Goal: Task Accomplishment & Management: Complete application form

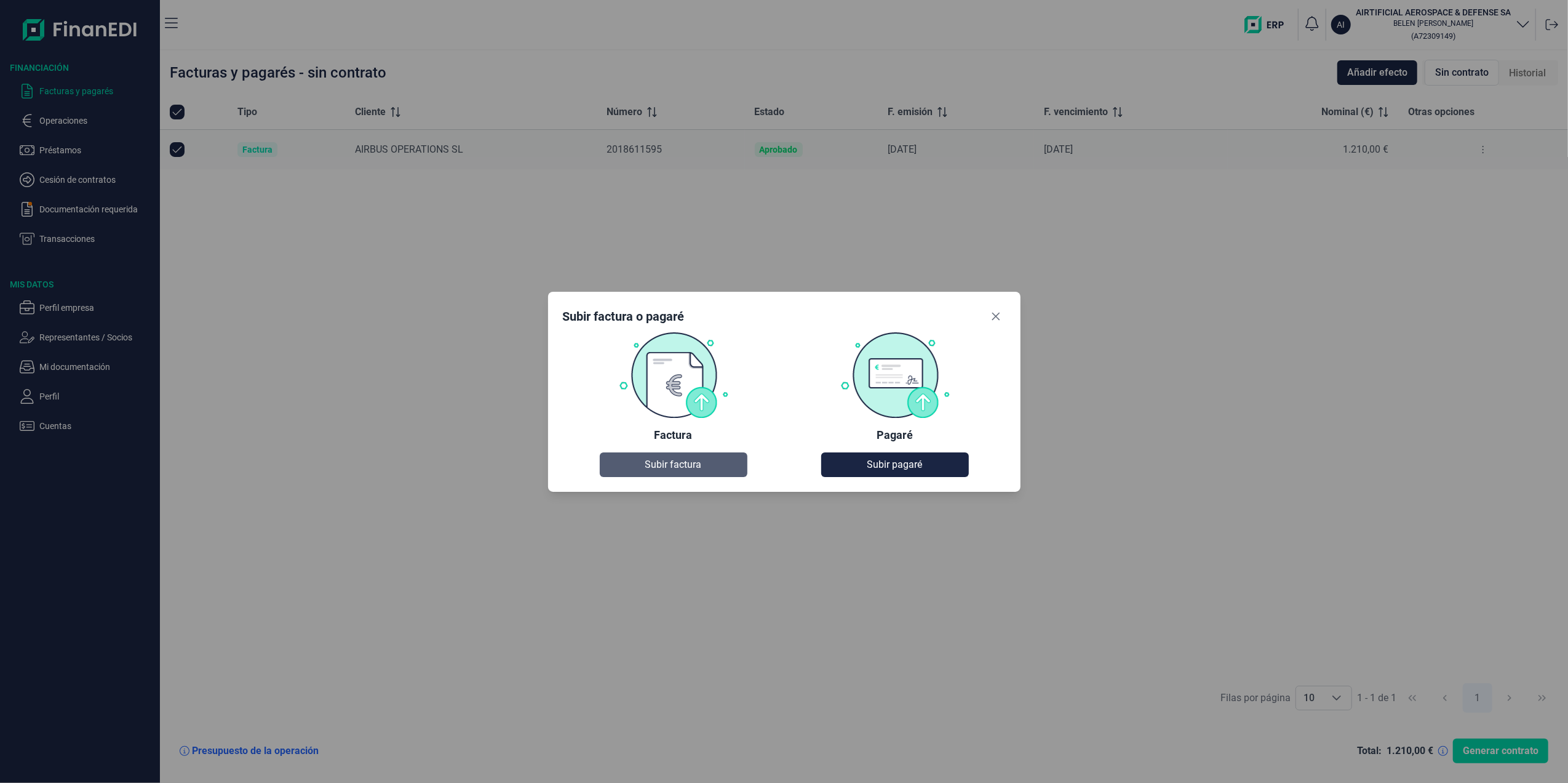
click at [645, 458] on span "Subir factura" at bounding box center [673, 465] width 57 height 15
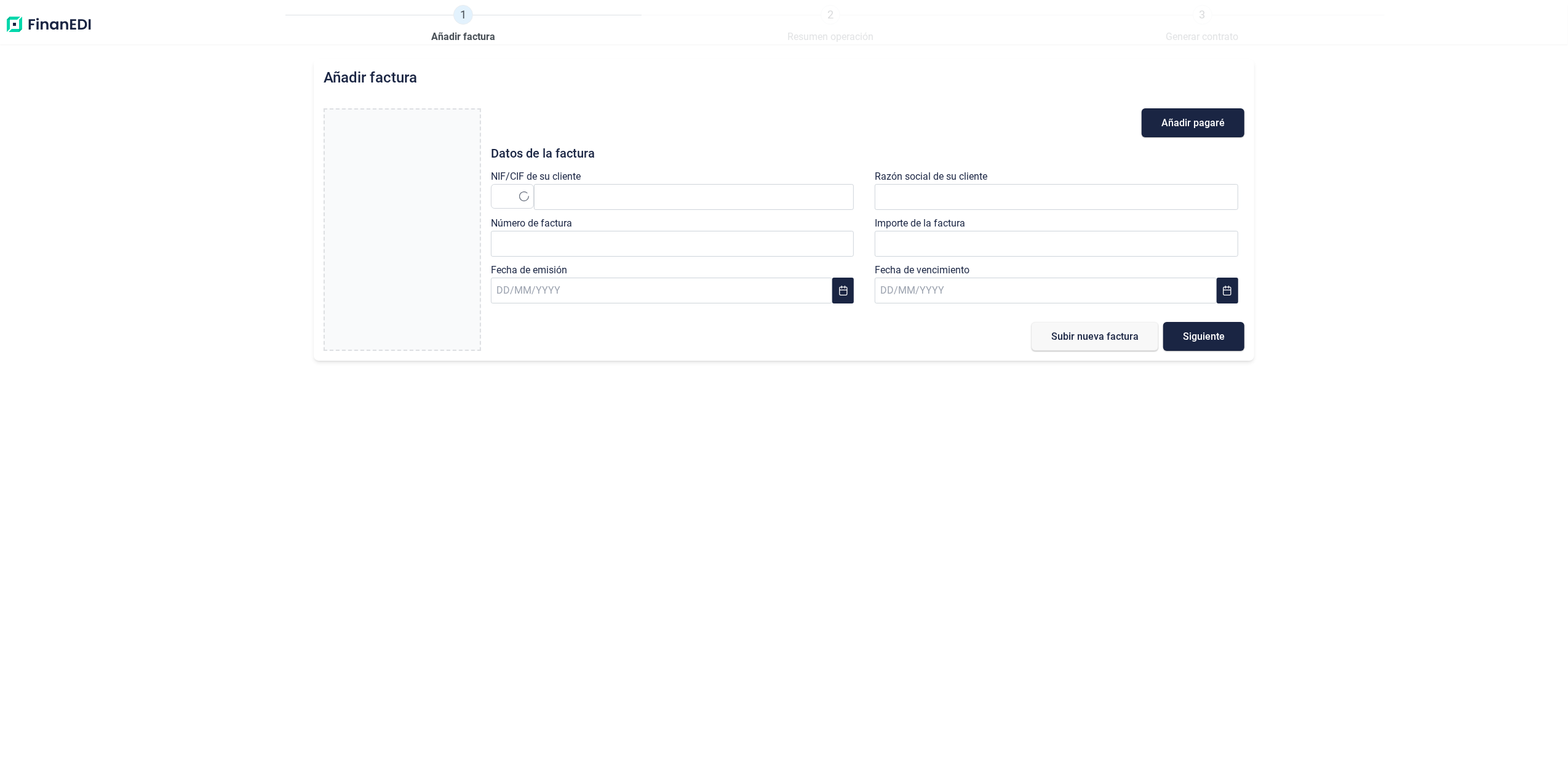
type input "0,00 €"
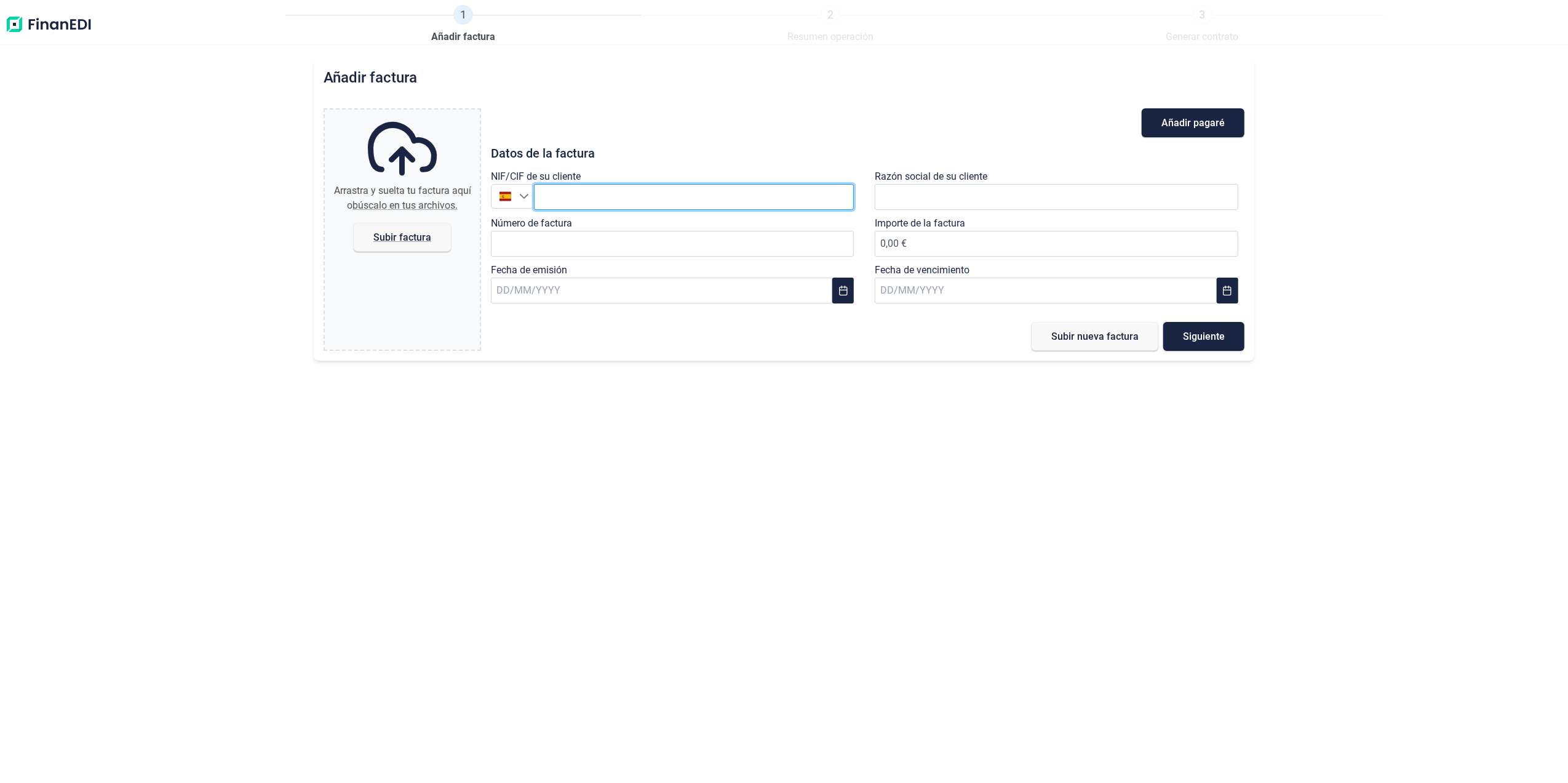
click at [577, 193] on input "text" at bounding box center [694, 197] width 321 height 26
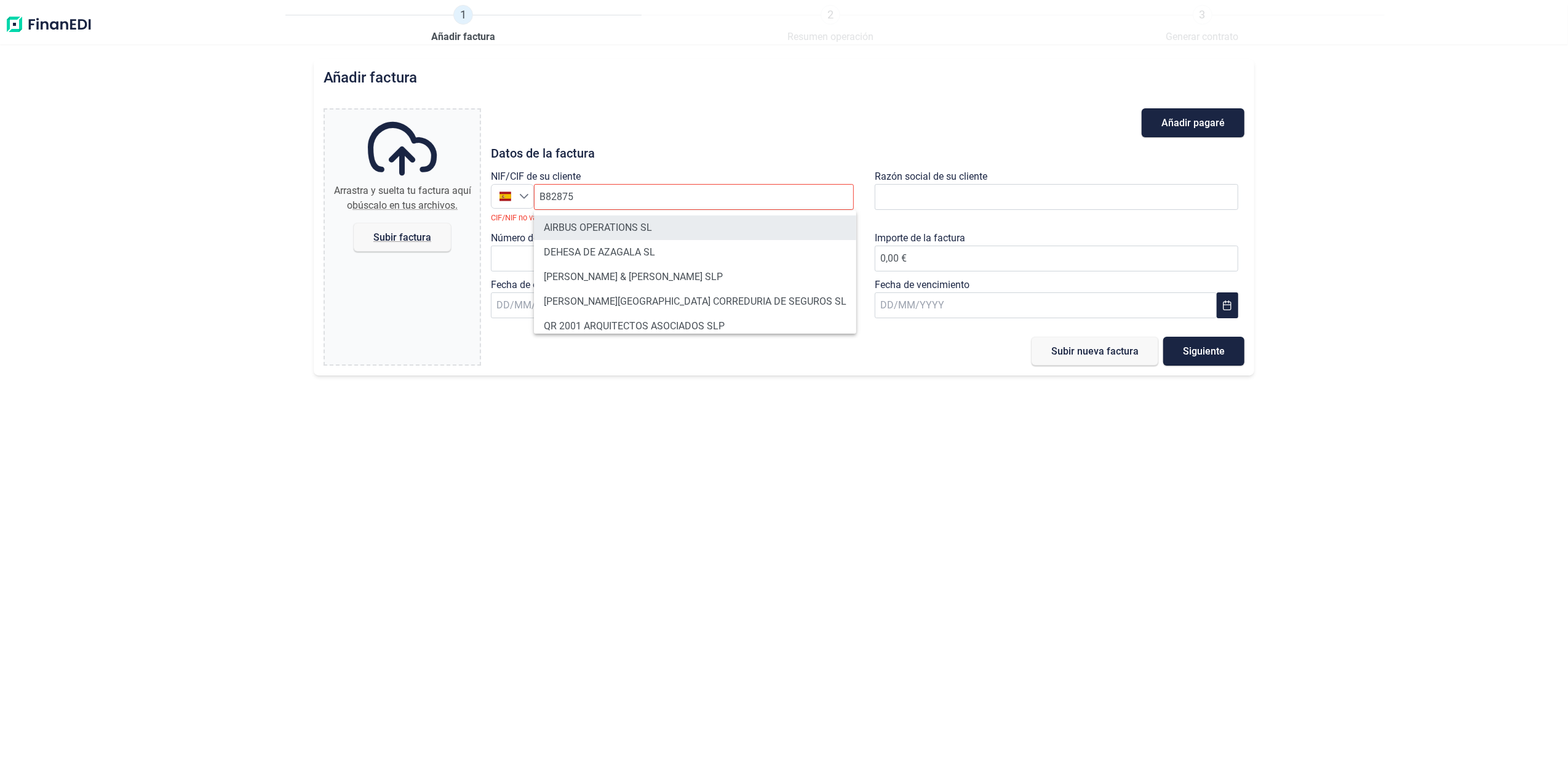
click at [587, 226] on li "AIRBUS OPERATIONS SL" at bounding box center [695, 228] width 322 height 24
type input "B82875055"
type input "AIRBUS OPERATIONS SL"
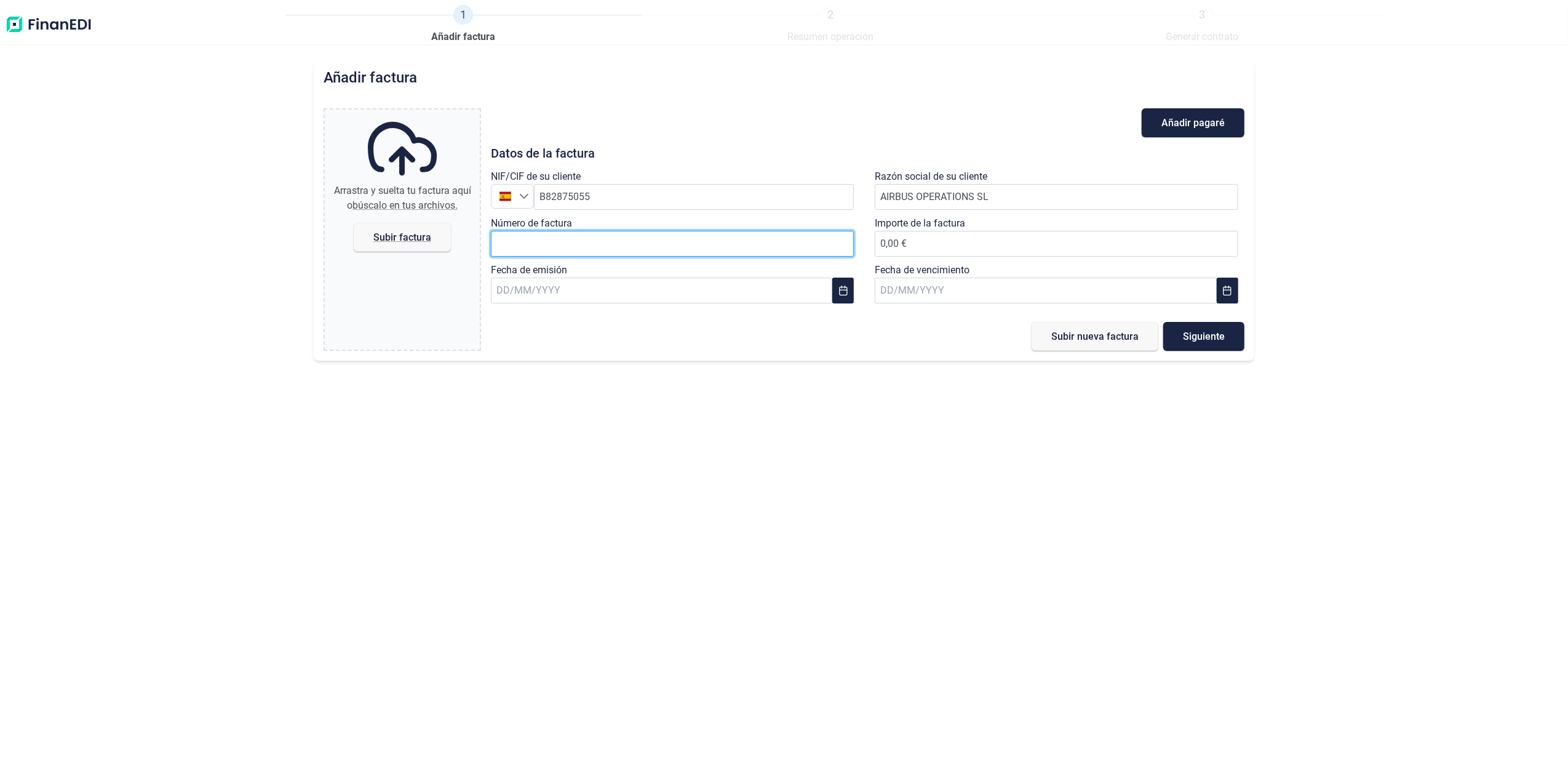
click at [540, 246] on input "Número de factura" at bounding box center [673, 244] width 363 height 26
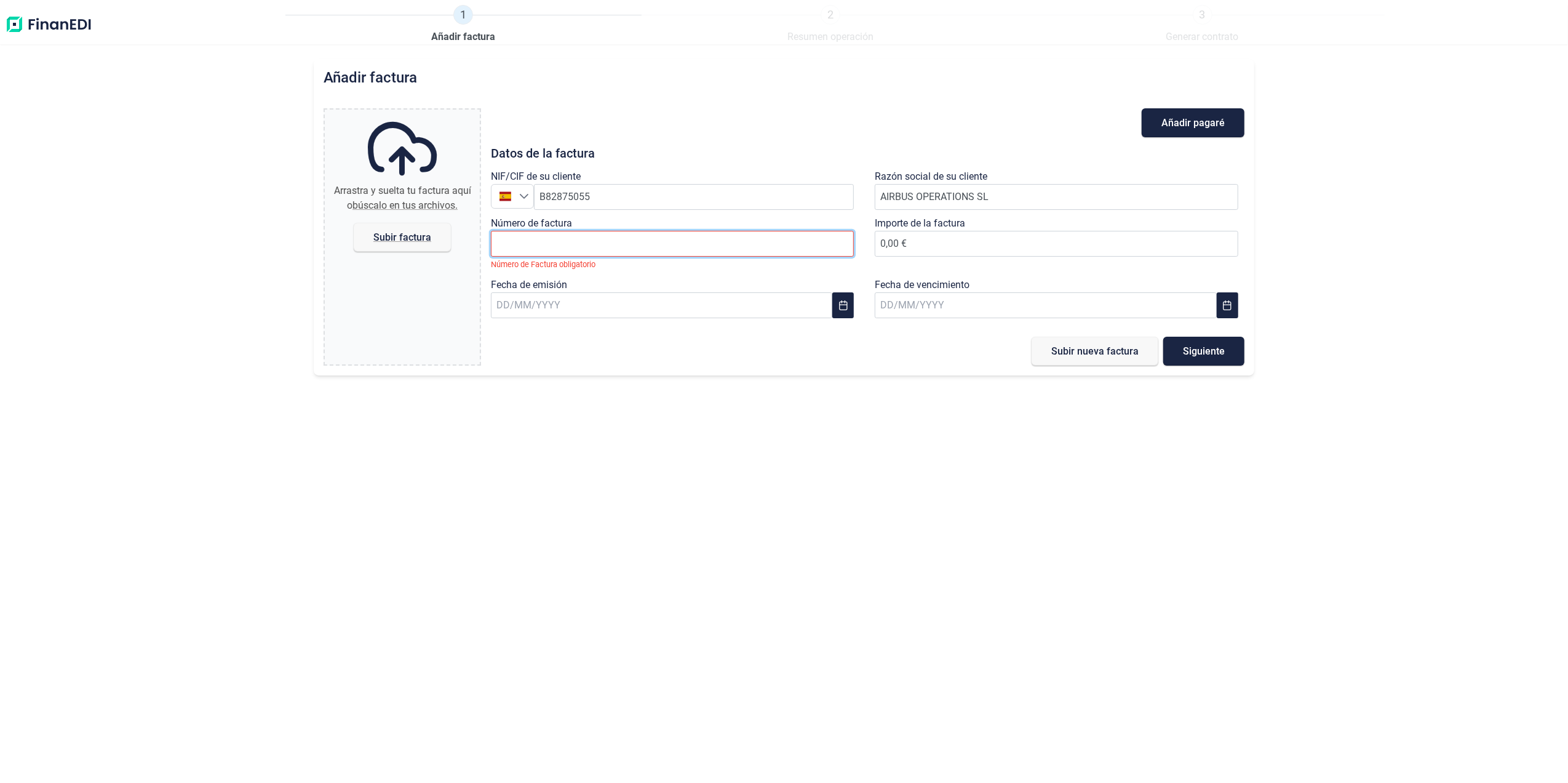
click at [723, 250] on input "Número de factura" at bounding box center [673, 244] width 363 height 26
type input "2018611819"
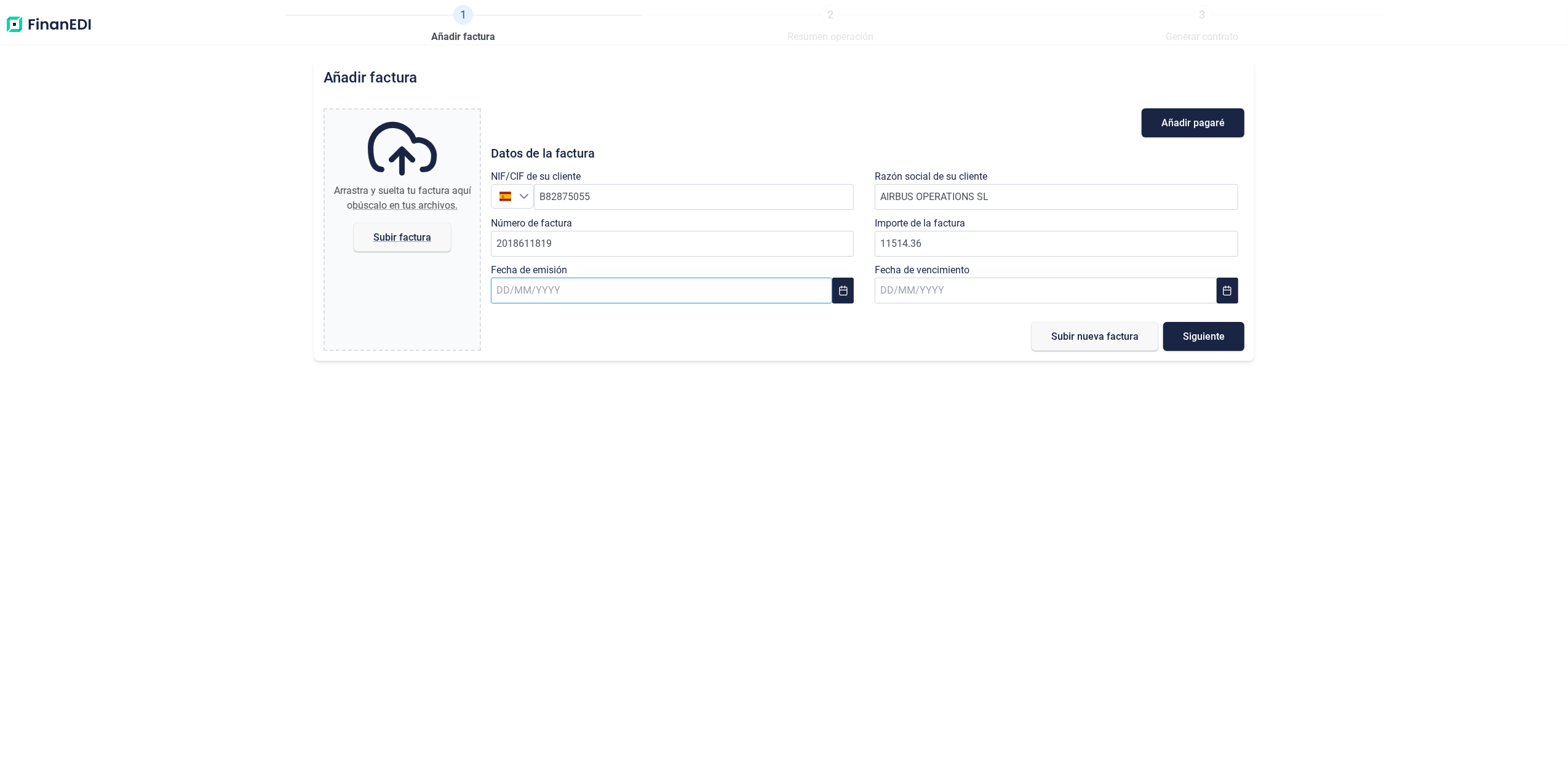
type input "11.514,36 €"
click at [540, 288] on input "text" at bounding box center [662, 291] width 342 height 26
click at [552, 488] on td "23" at bounding box center [567, 490] width 47 height 34
click at [562, 490] on span "23" at bounding box center [567, 490] width 24 height 24
type input "[DATE]"
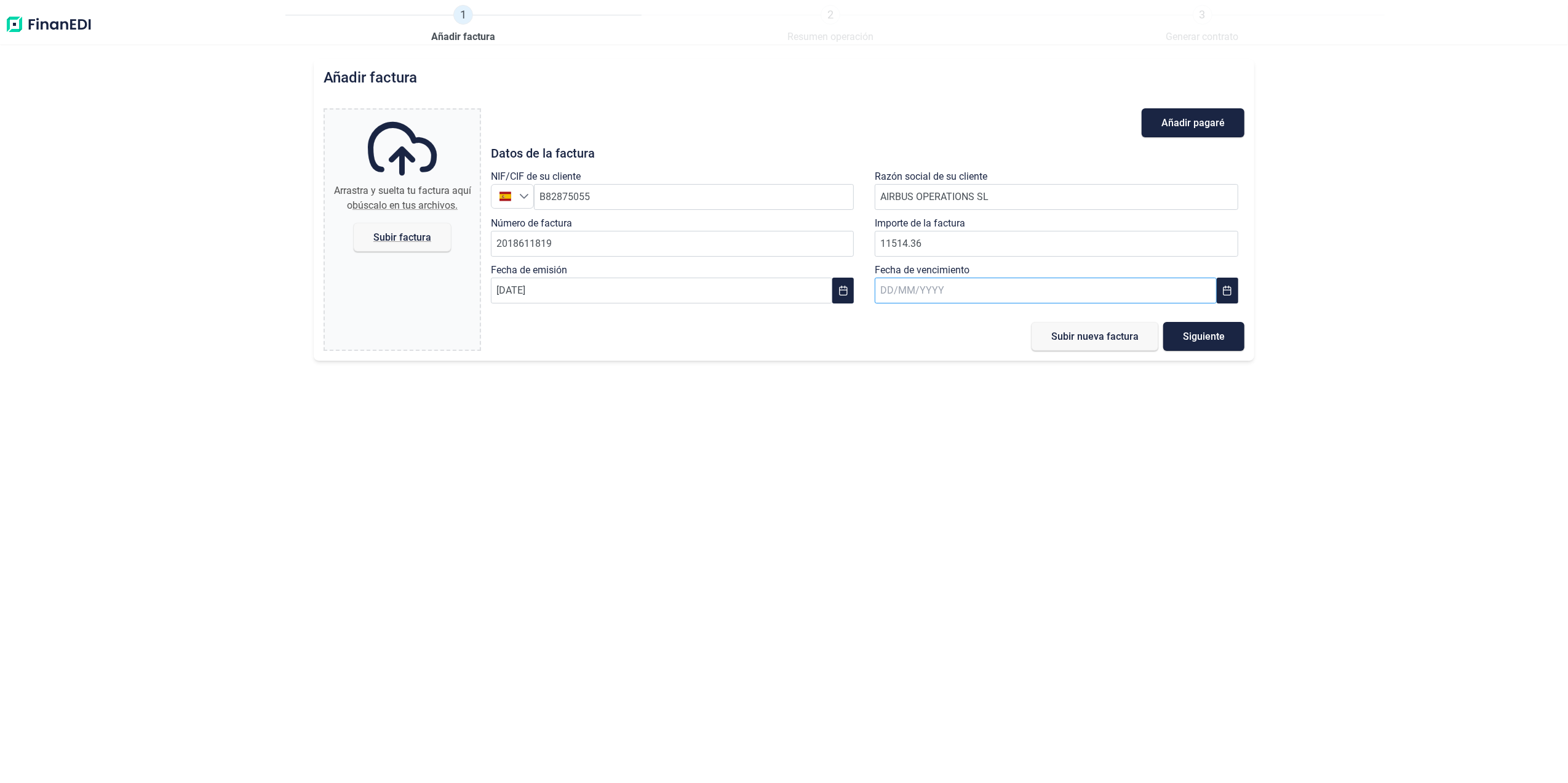
click at [937, 297] on input "text" at bounding box center [1045, 291] width 342 height 26
click at [1197, 321] on icon "Next Month" at bounding box center [1197, 324] width 10 height 10
click at [901, 455] on span "10" at bounding box center [904, 455] width 24 height 24
type input "[DATE]"
click at [413, 113] on input "Arrastra y suelta tu factura aquí o búscalo en tus archivos. Subir factura" at bounding box center [402, 111] width 155 height 3
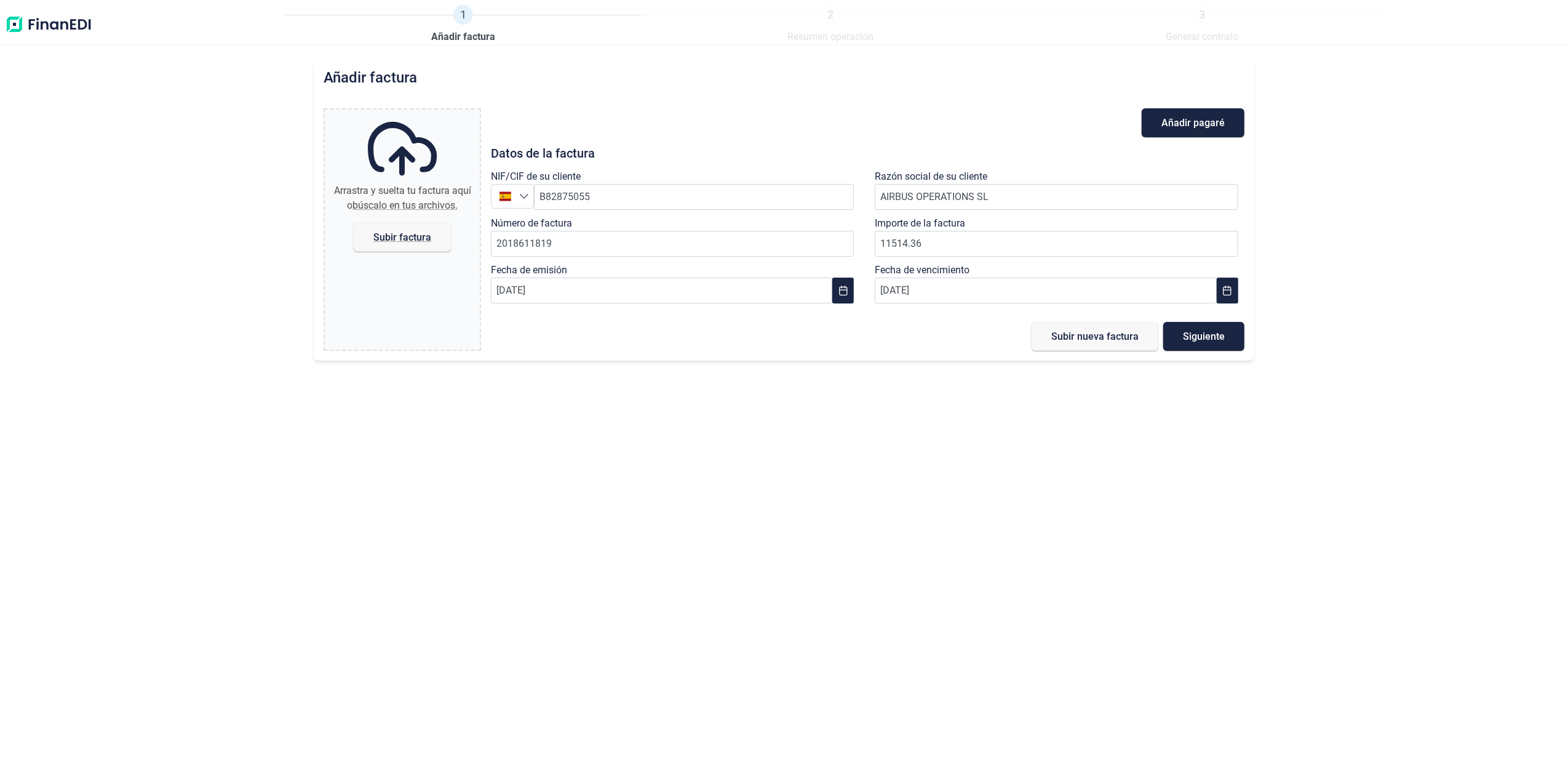
type input "C:\fakepath\2018611819.pdf"
click at [1095, 340] on span "Subir nueva factura" at bounding box center [1095, 336] width 87 height 9
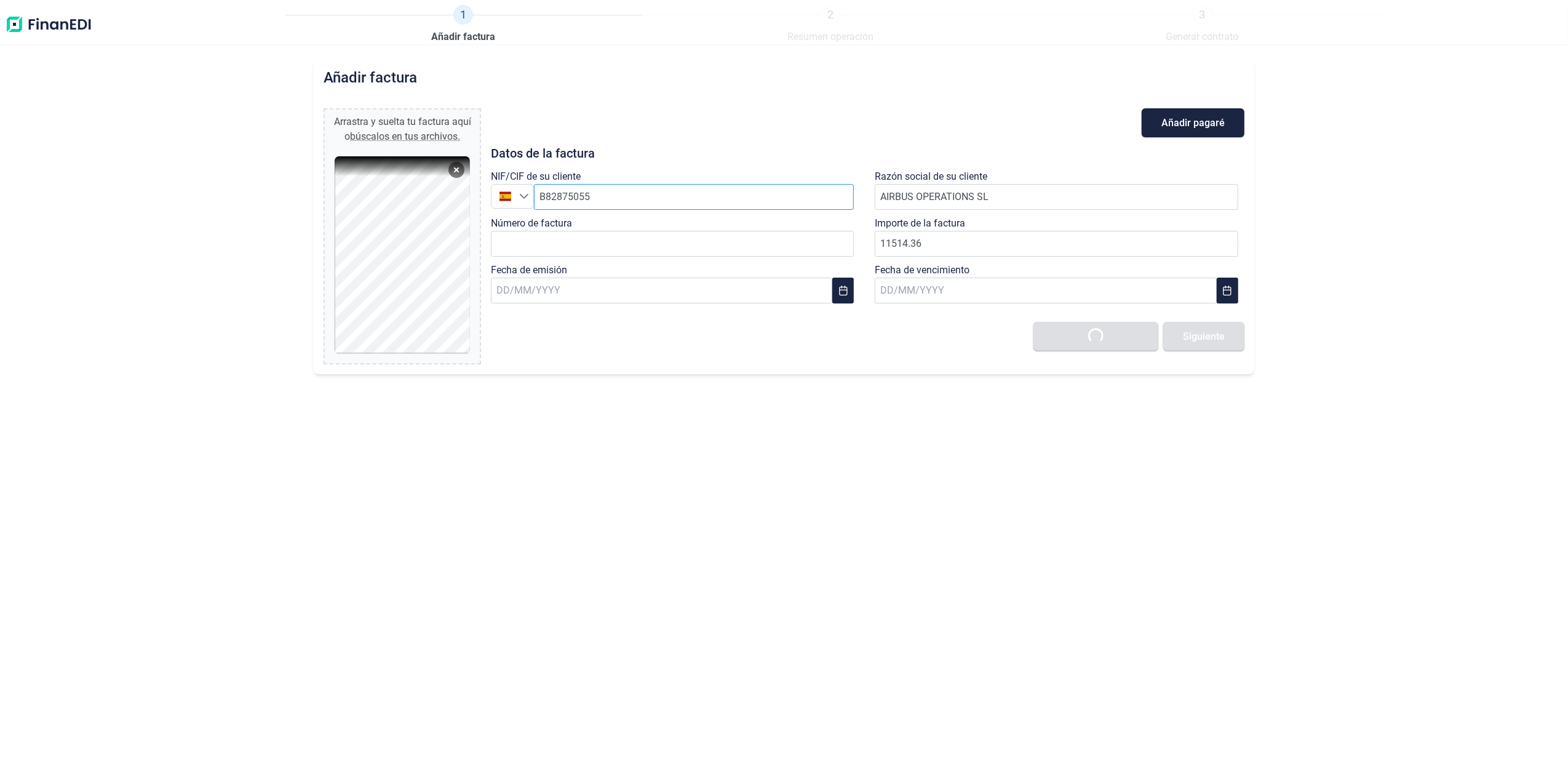
type input "0,00 €"
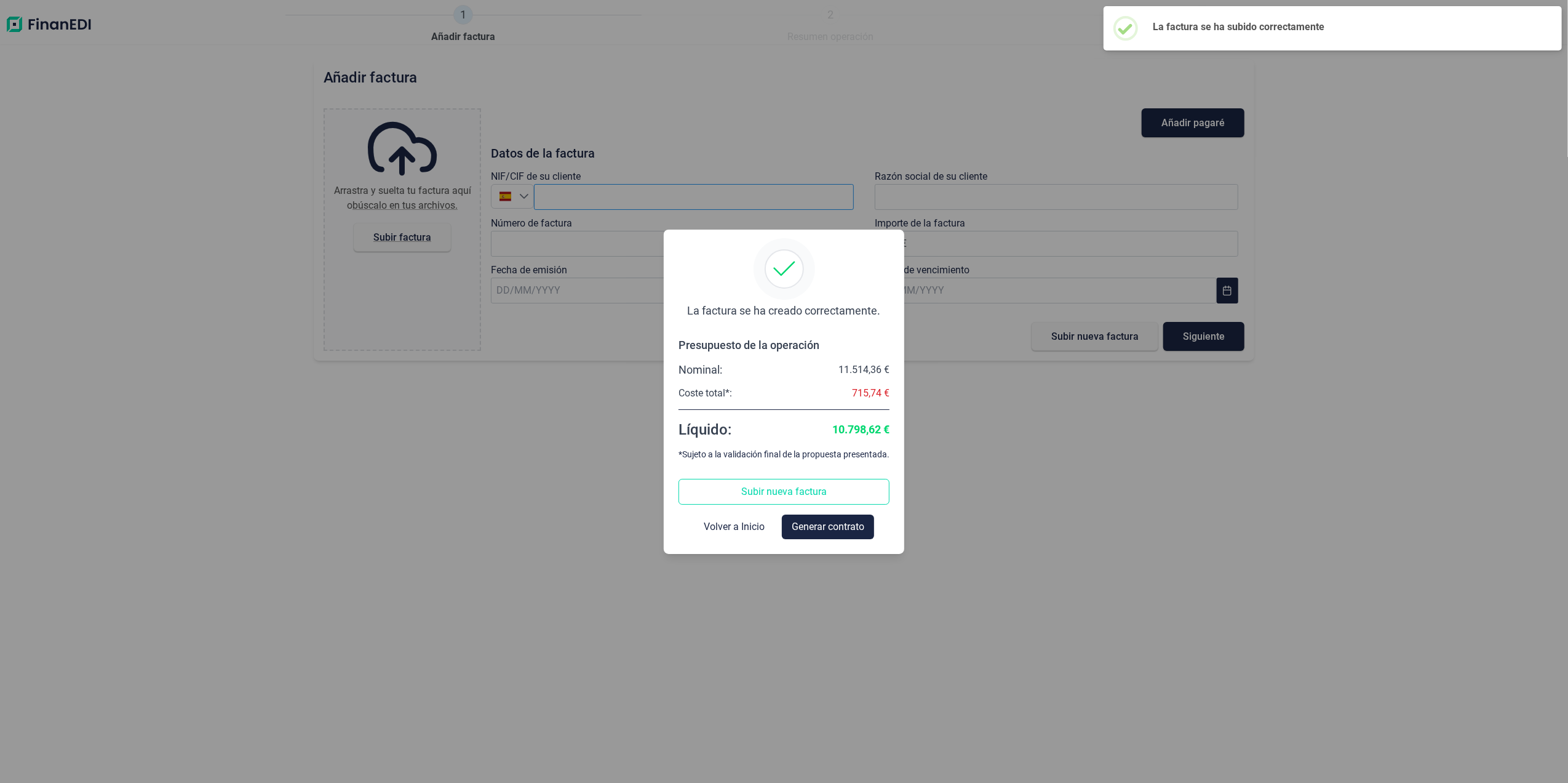
click at [619, 201] on div "La factura se ha creado correctamente. Presupuesto de la operación Nominal: 11.…" at bounding box center [784, 391] width 1568 height 783
drag, startPoint x: 733, startPoint y: 532, endPoint x: 689, endPoint y: 445, distance: 97.5
click at [732, 533] on span "Volver a Inicio" at bounding box center [734, 527] width 61 height 15
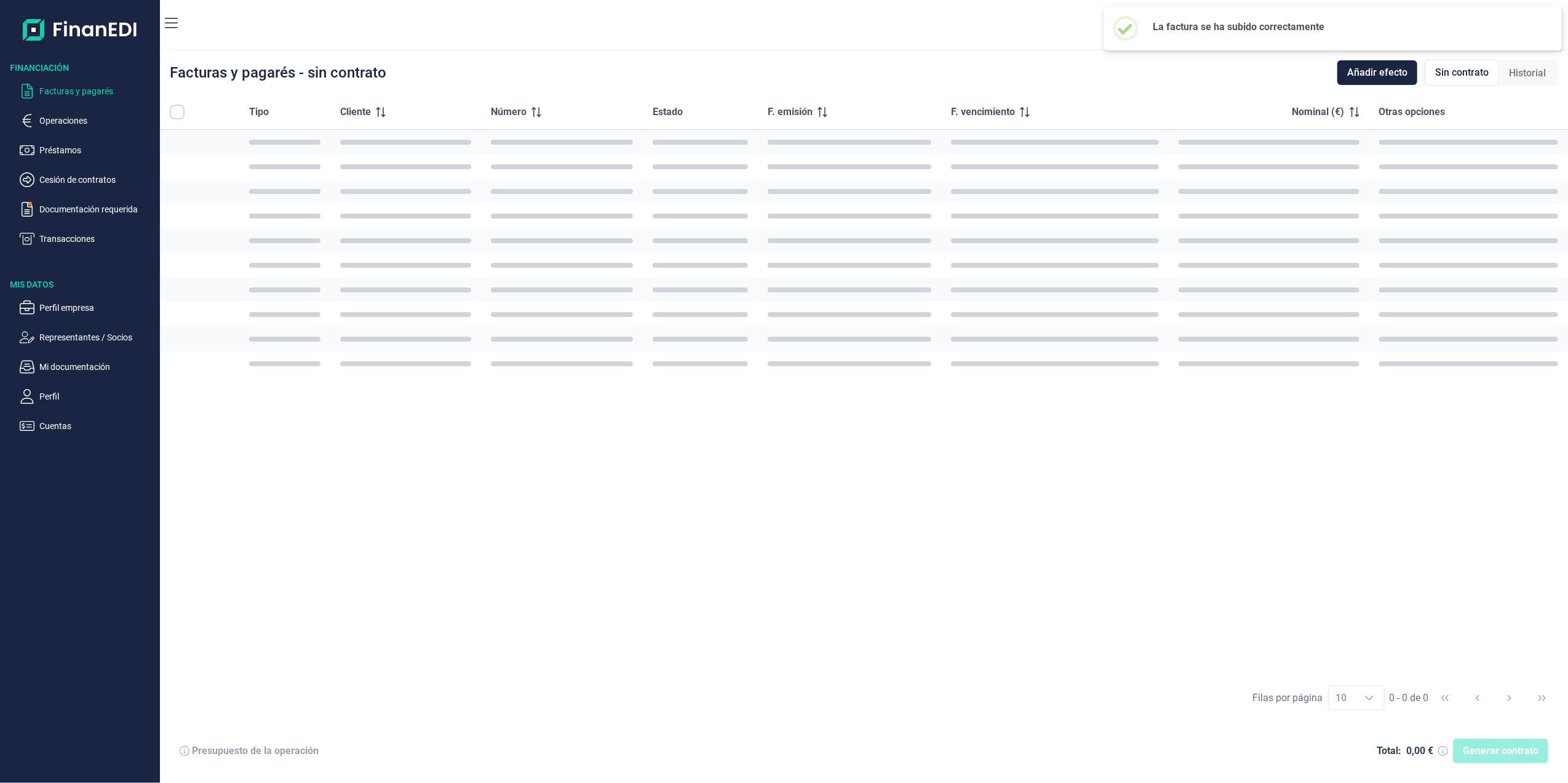
checkbox input "true"
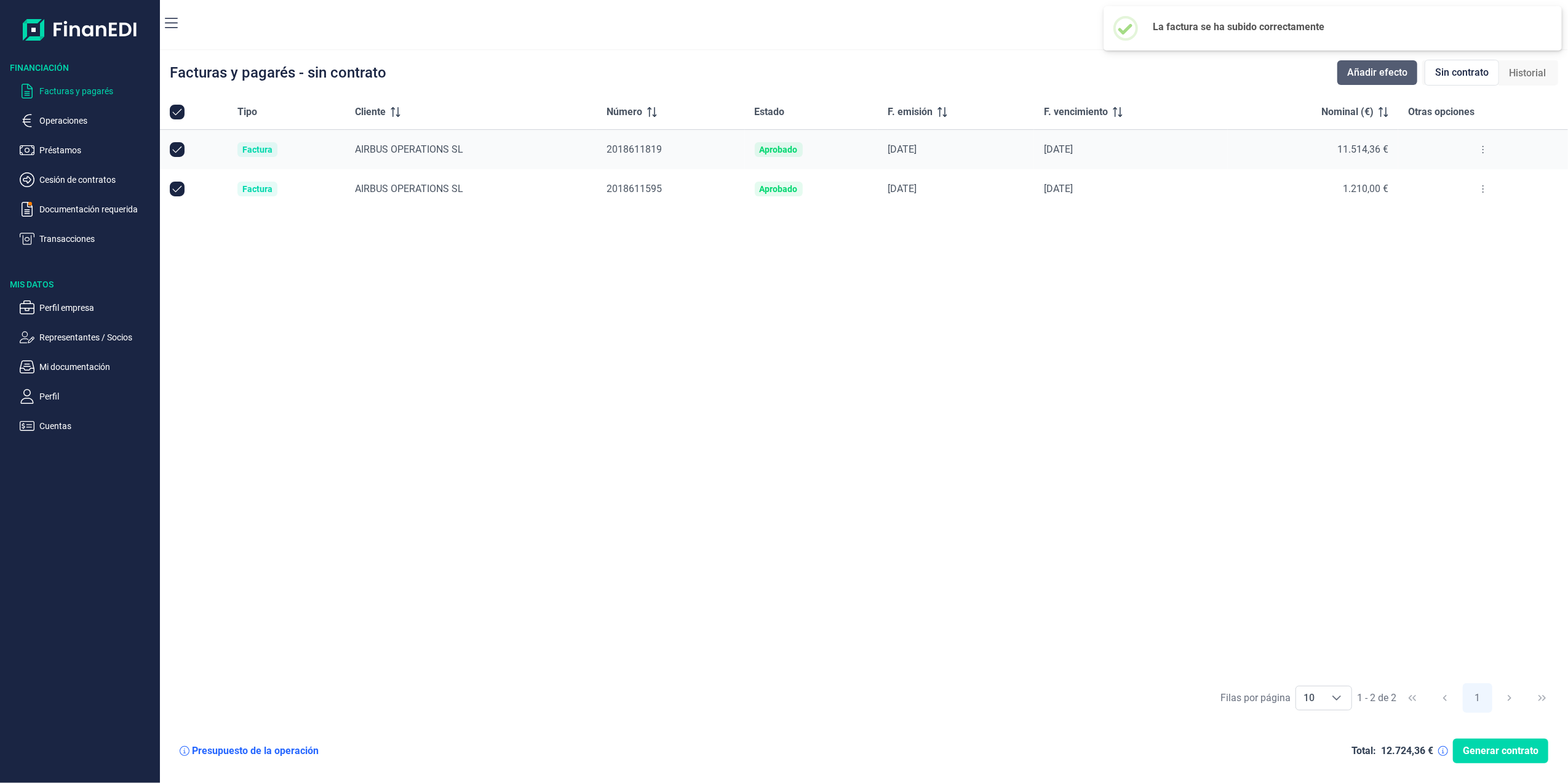
click at [1376, 70] on span "Añadir efecto" at bounding box center [1377, 73] width 60 height 15
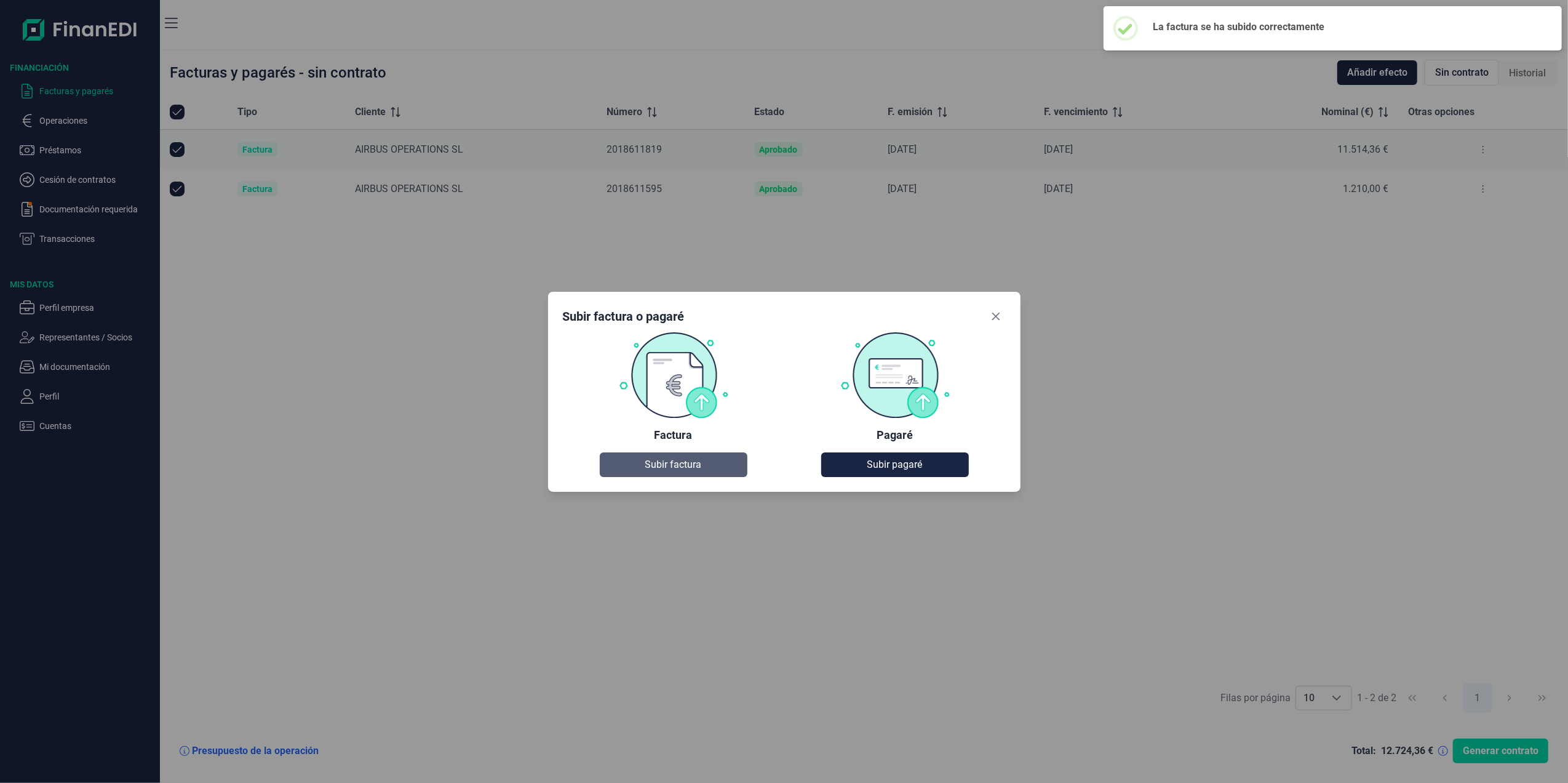
click at [679, 461] on span "Subir factura" at bounding box center [673, 465] width 57 height 15
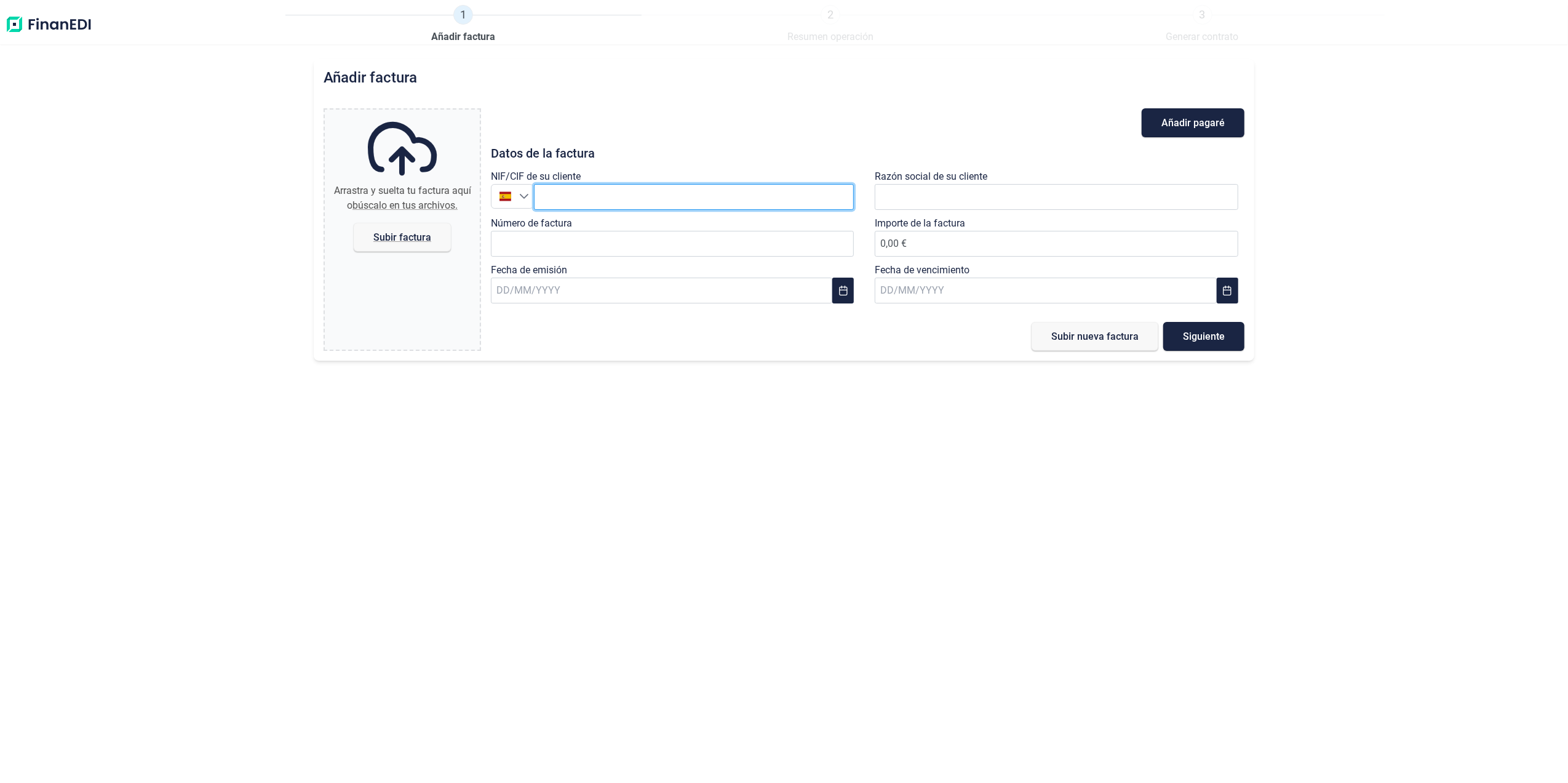
drag, startPoint x: 625, startPoint y: 193, endPoint x: 638, endPoint y: 198, distance: 13.9
click at [623, 193] on input "text" at bounding box center [694, 197] width 321 height 26
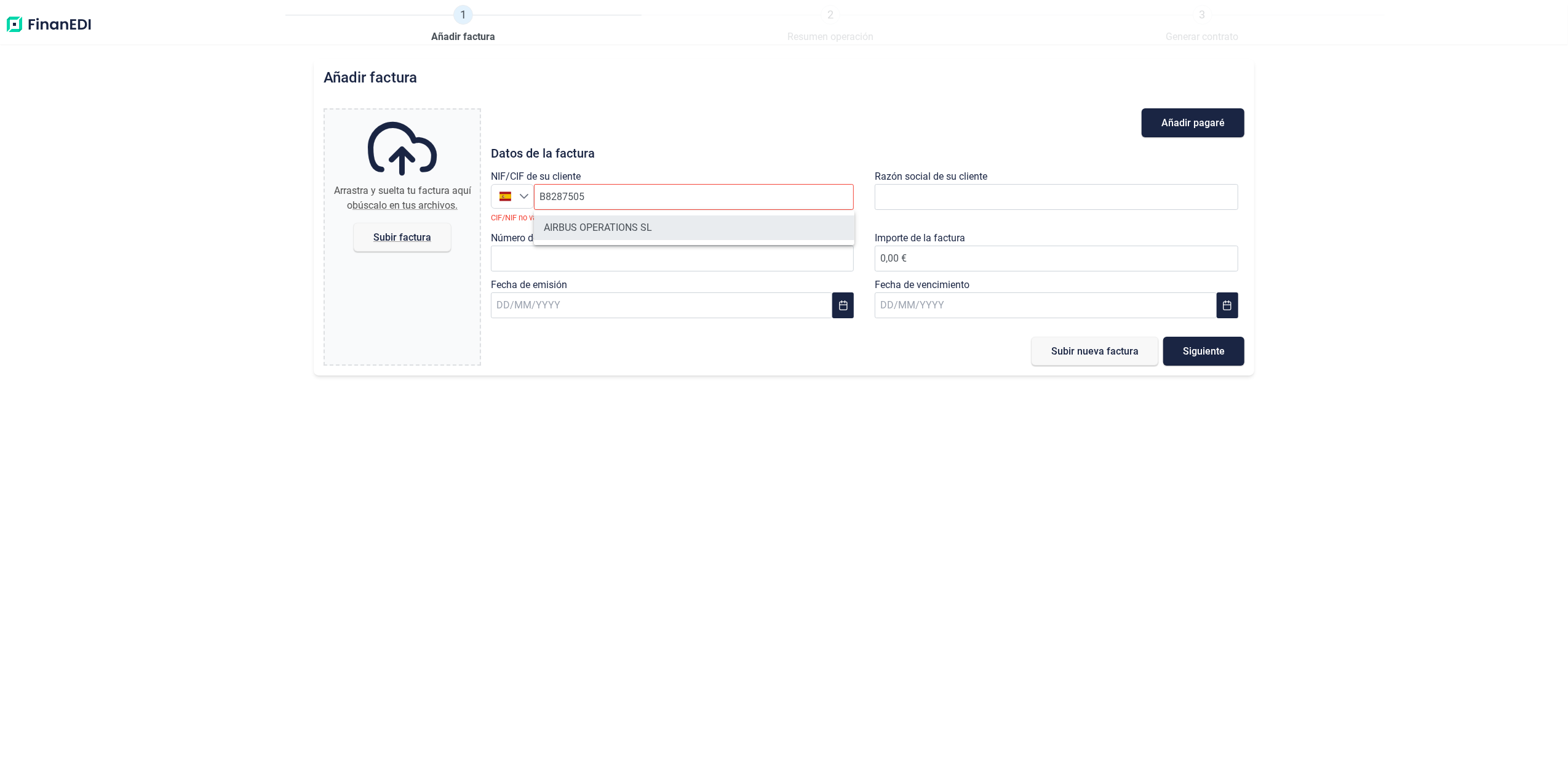
click at [623, 234] on li "AIRBUS OPERATIONS SL" at bounding box center [694, 228] width 321 height 24
type input "B82875055"
type input "AIRBUS OPERATIONS SL"
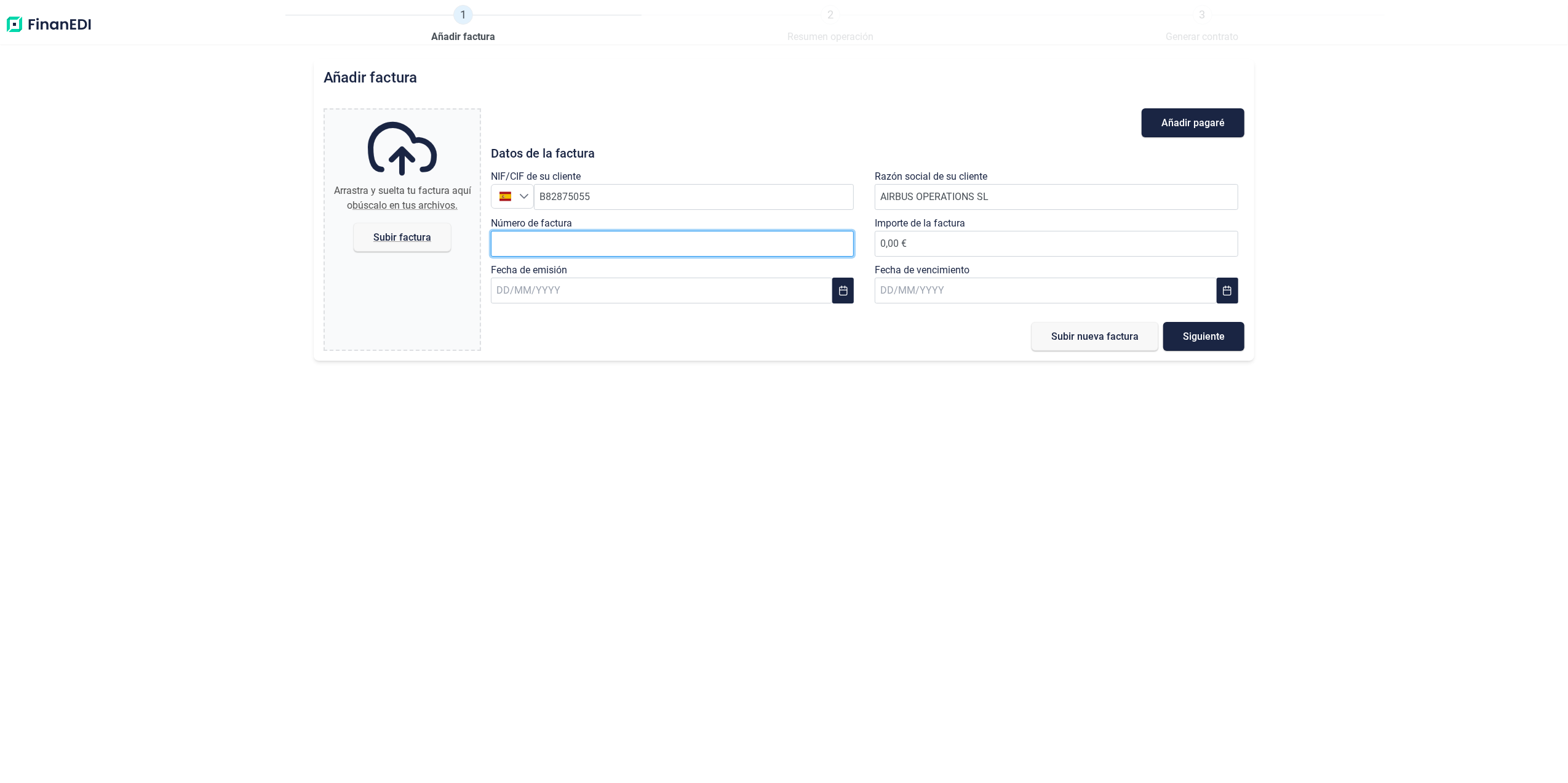
click at [600, 251] on input "Número de factura" at bounding box center [673, 244] width 363 height 26
type input "2018611818"
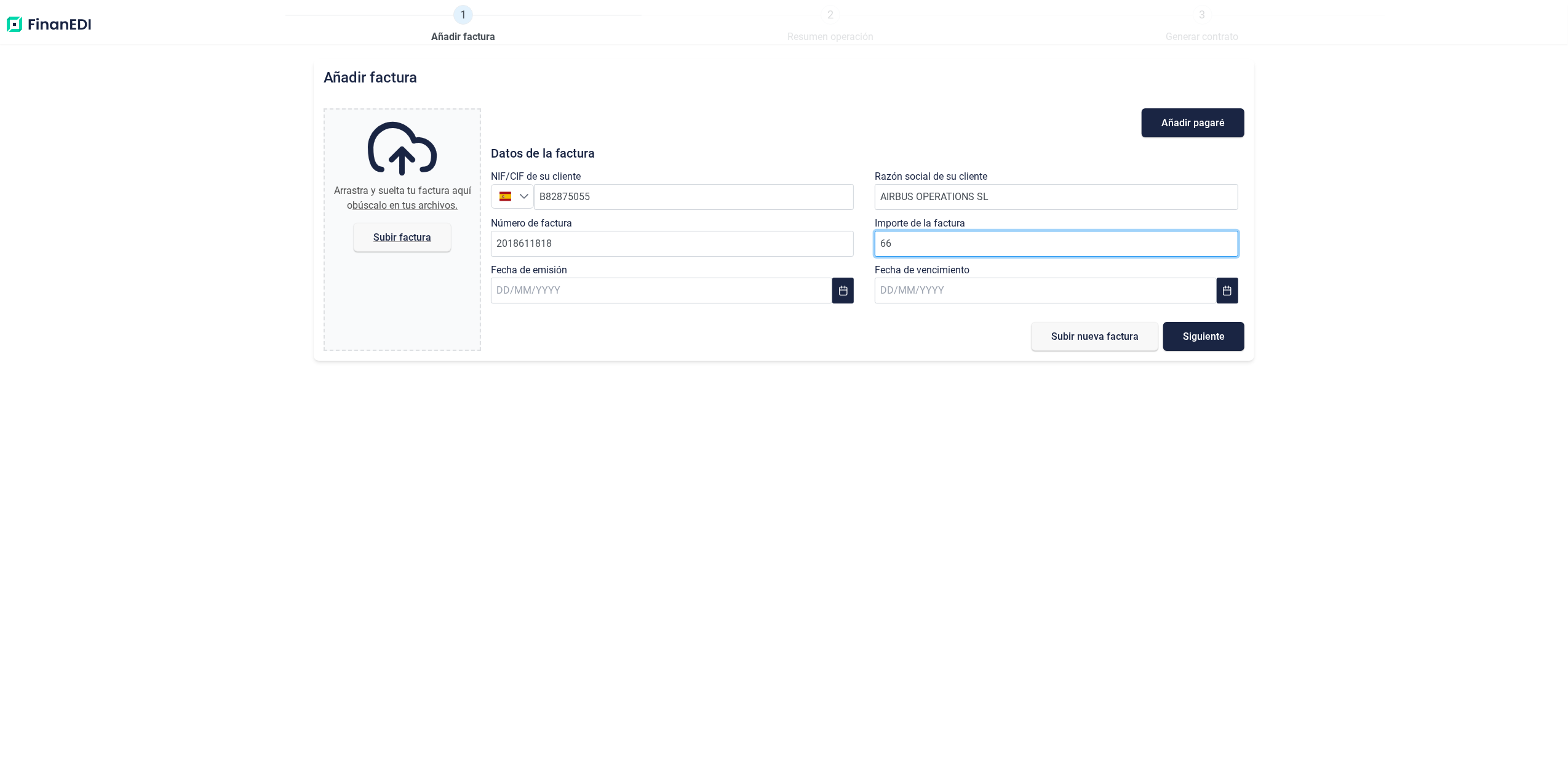
type input "665"
type input "665,50 €"
click at [513, 286] on input "text" at bounding box center [662, 291] width 342 height 26
click at [517, 490] on span "22" at bounding box center [519, 490] width 24 height 24
type input "[DATE]"
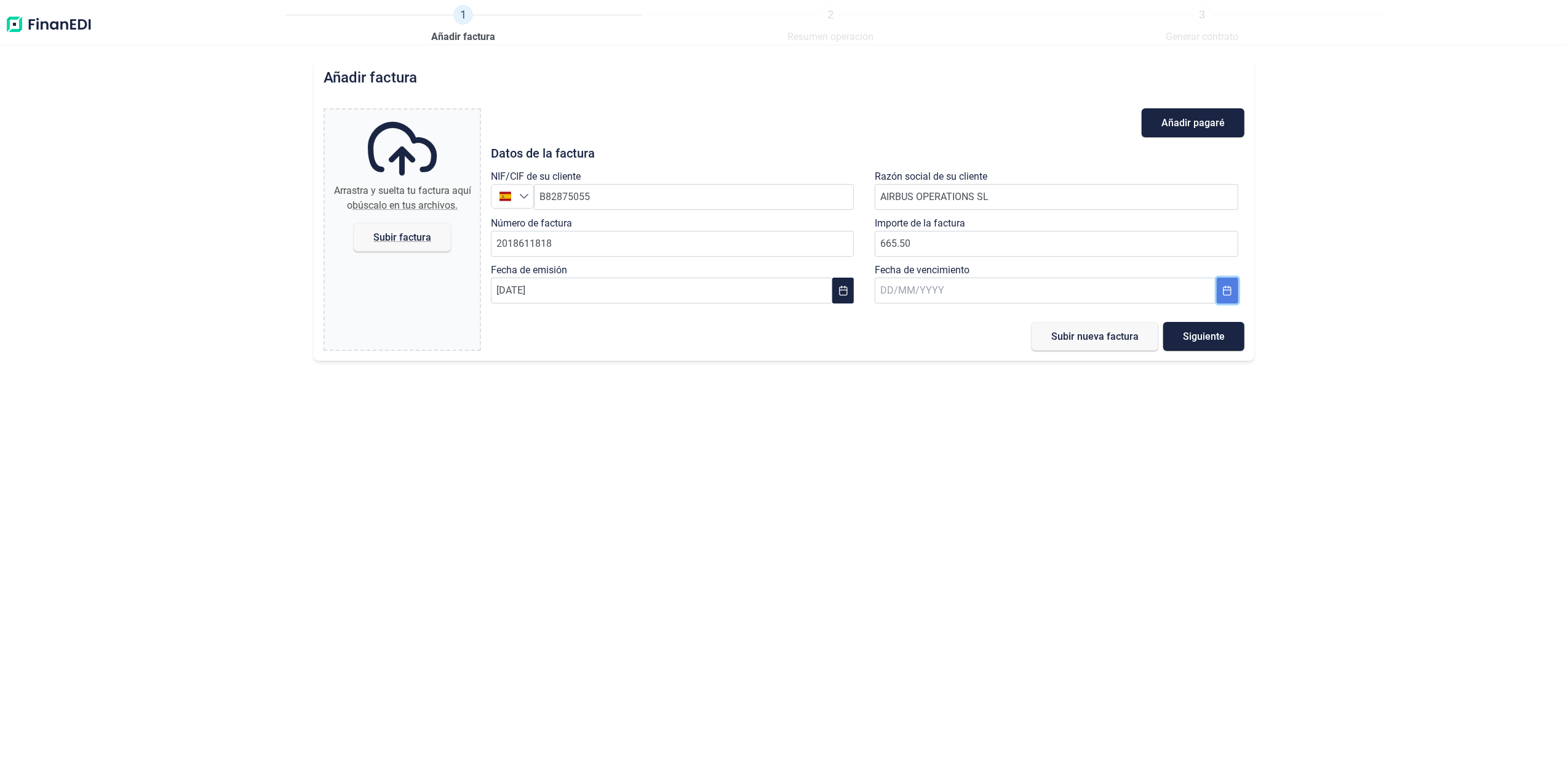
click at [1224, 292] on icon "Choose Date" at bounding box center [1228, 291] width 8 height 10
click at [1191, 321] on button "Next Month" at bounding box center [1197, 324] width 20 height 20
click at [900, 451] on span "10" at bounding box center [904, 455] width 24 height 24
type input "[DATE]"
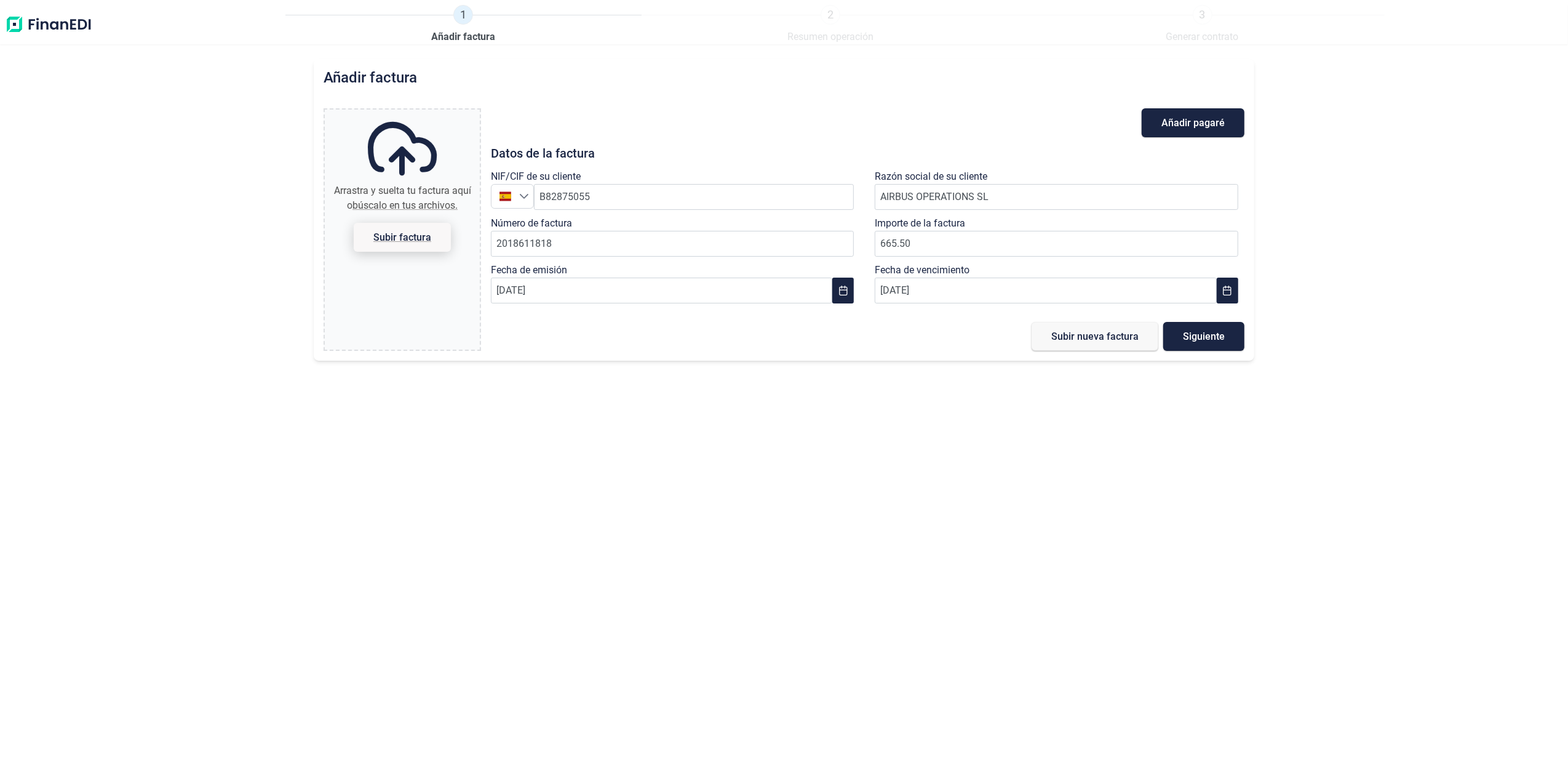
click at [390, 238] on span "Subir factura" at bounding box center [402, 237] width 58 height 9
click at [390, 113] on input "Arrastra y suelta tu factura aquí o búscalo en tus archivos. Subir factura" at bounding box center [402, 111] width 155 height 3
type input "C:\fakepath\2018611818.pdf"
click at [1106, 341] on span "Subir nueva factura" at bounding box center [1095, 336] width 87 height 9
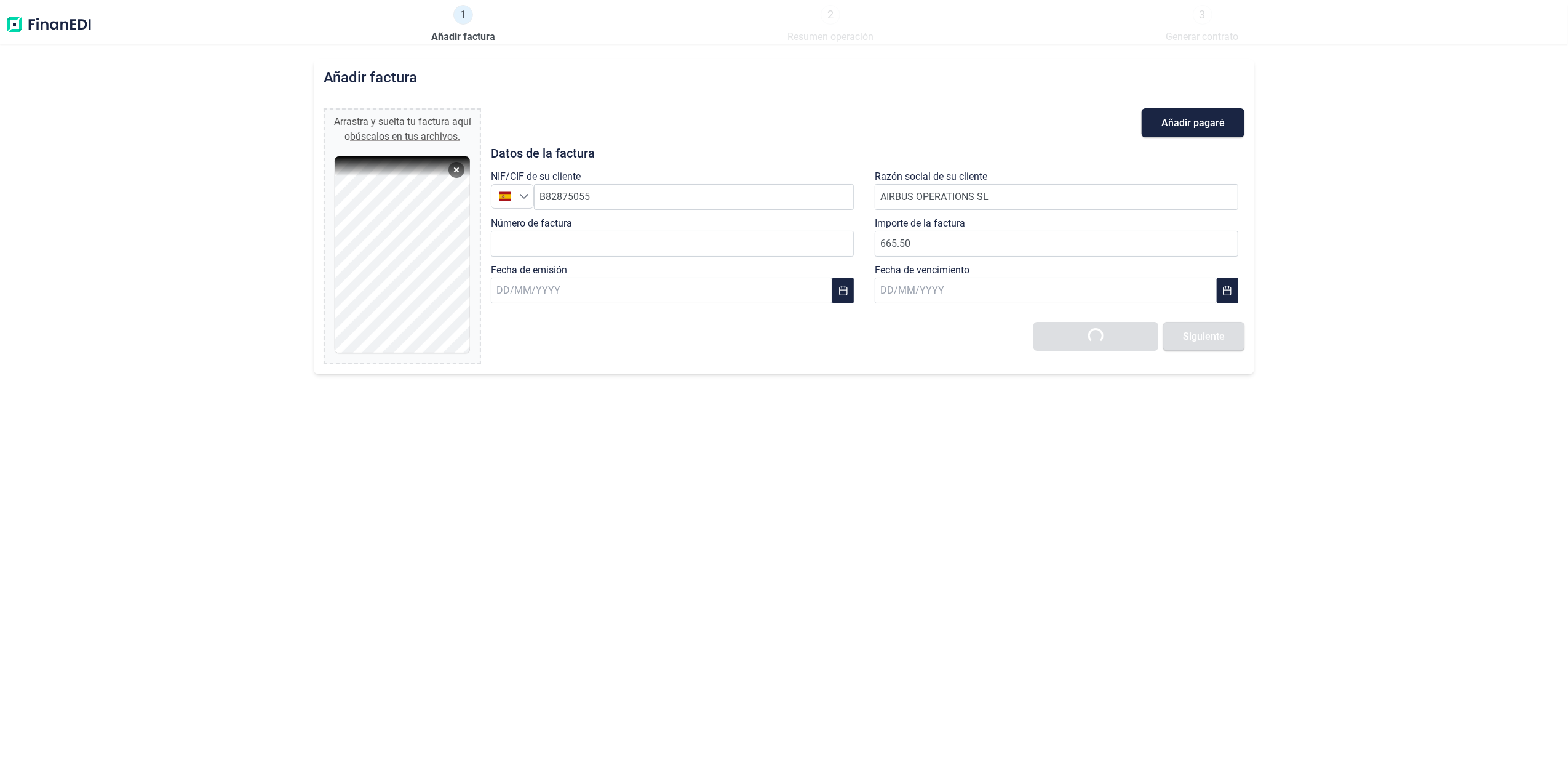
type input "0,00 €"
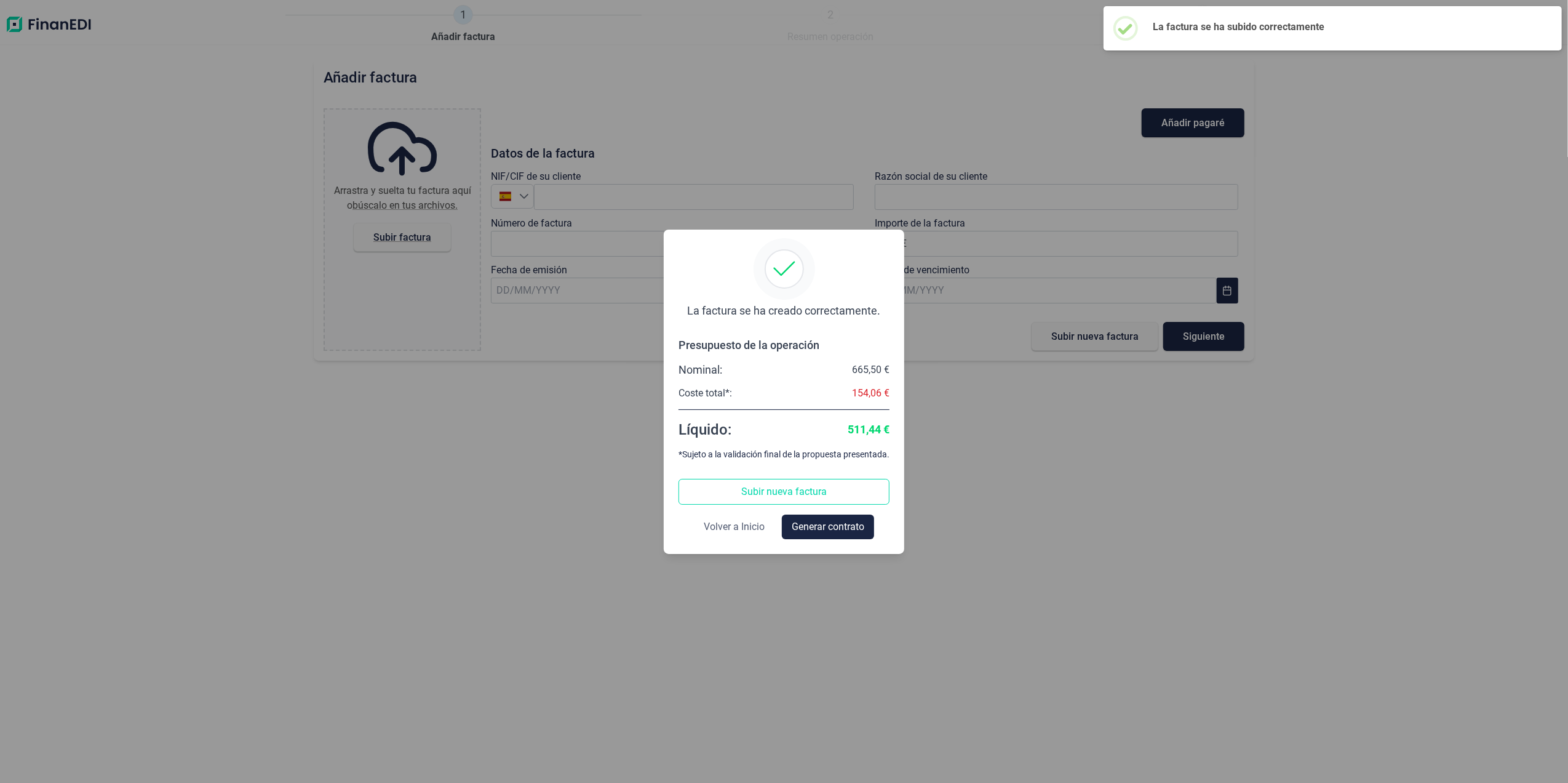
click at [726, 528] on span "Volver a Inicio" at bounding box center [734, 527] width 61 height 15
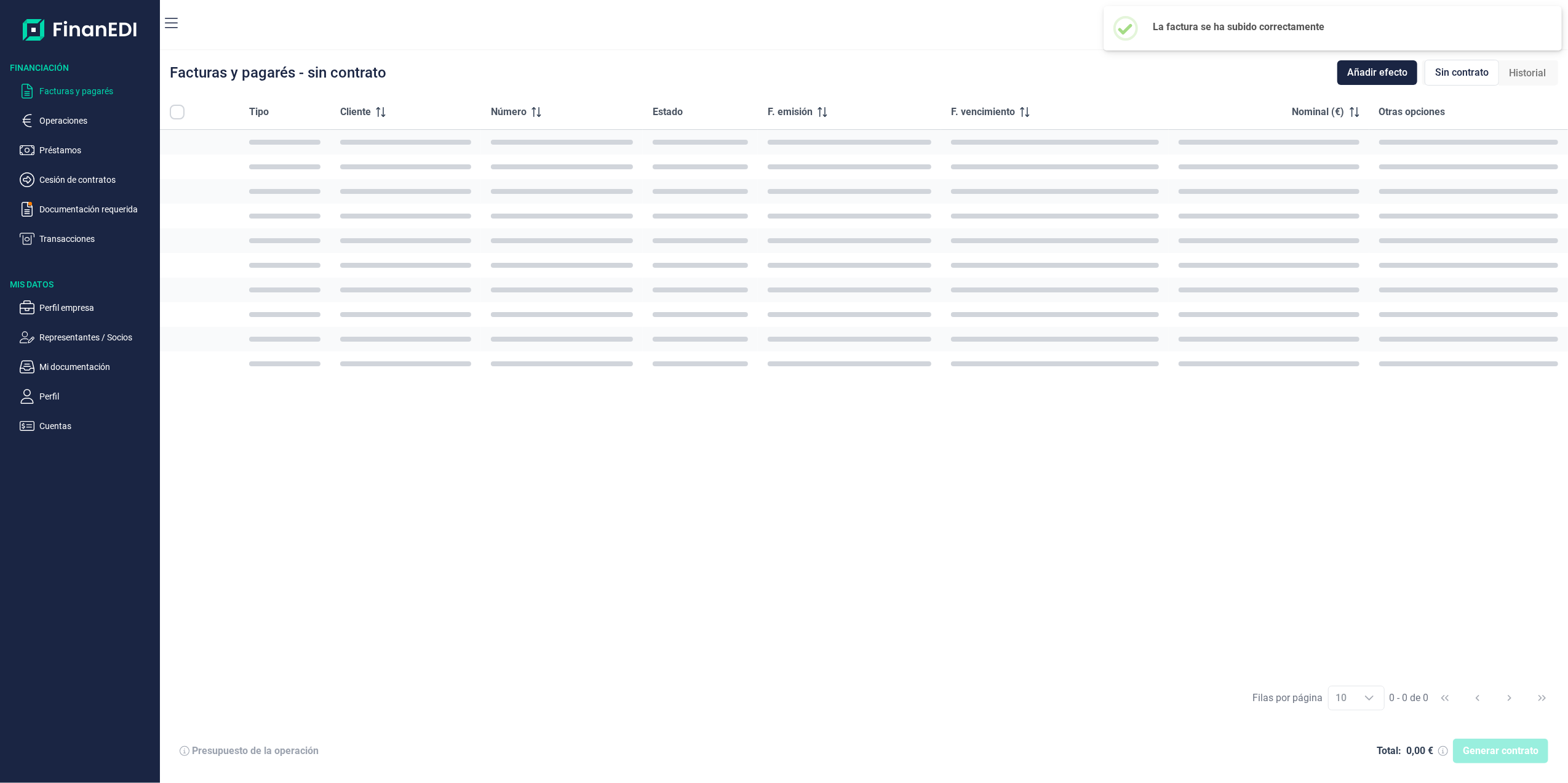
checkbox input "true"
